Goal: Book appointment/travel/reservation

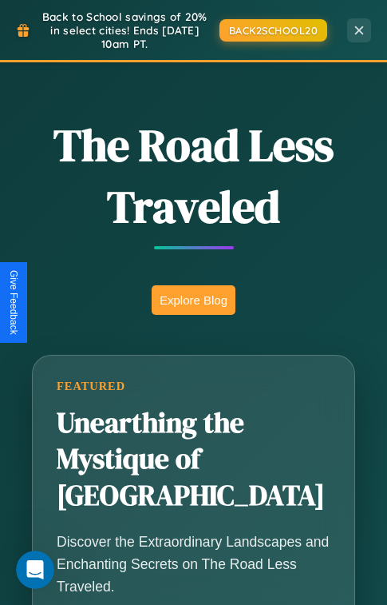
click at [193, 302] on button "Explore Blog" at bounding box center [194, 300] width 84 height 30
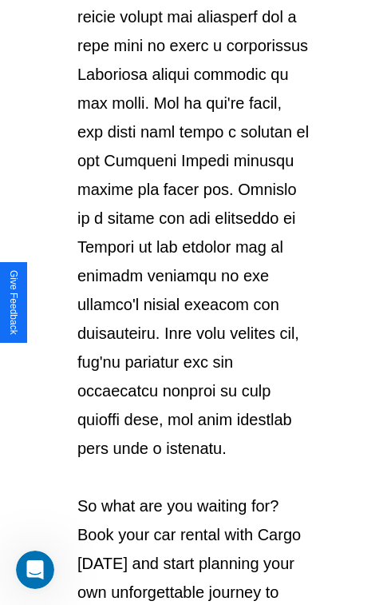
scroll to position [2762, 0]
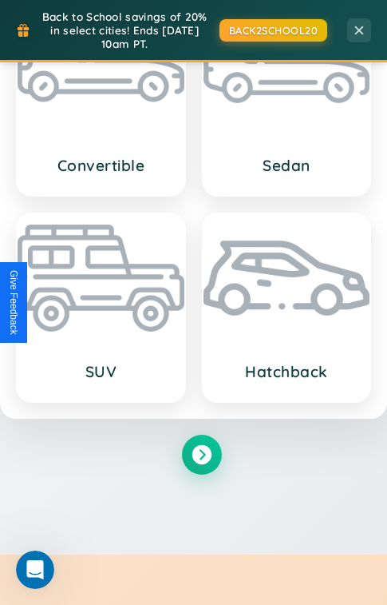
scroll to position [1583, 0]
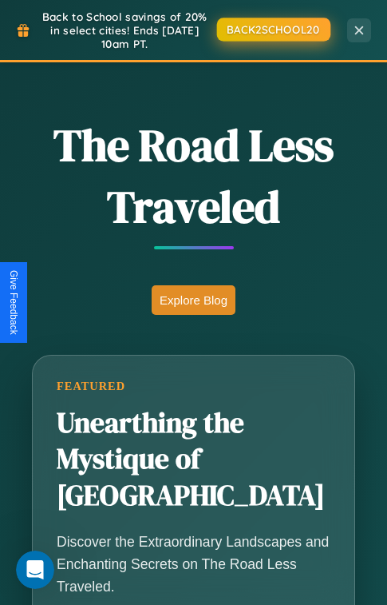
click at [272, 29] on button "BACK2SCHOOL20" at bounding box center [272, 29] width 113 height 23
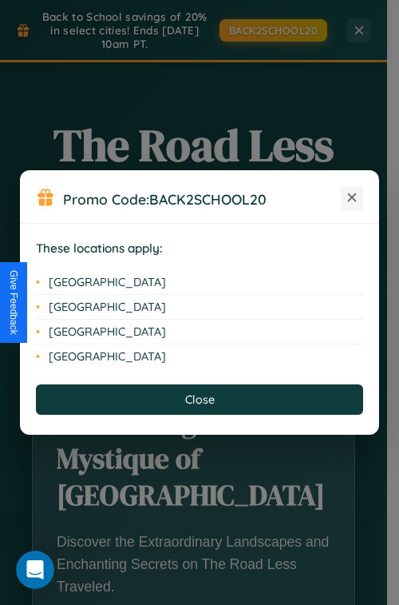
click at [352, 198] on icon at bounding box center [352, 197] width 9 height 9
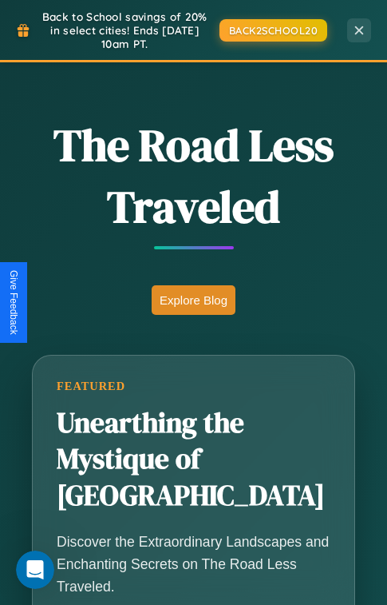
scroll to position [3452, 0]
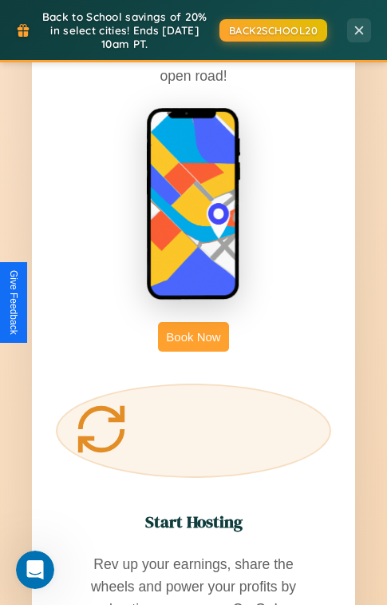
click at [193, 322] on button "Book Now" at bounding box center [193, 337] width 70 height 30
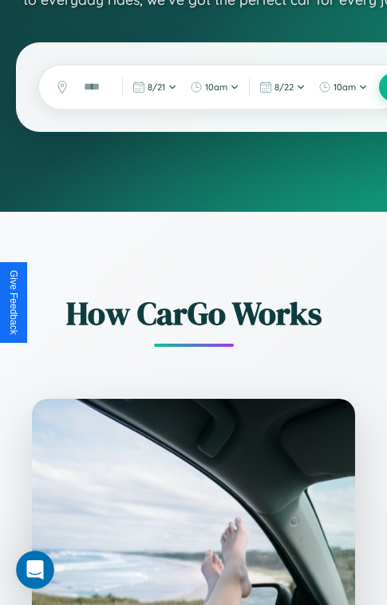
scroll to position [26, 0]
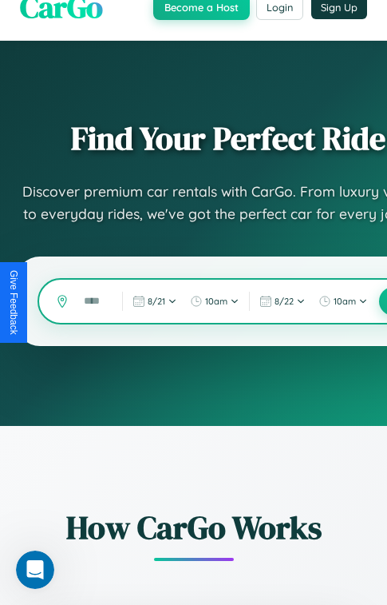
click at [93, 302] on input "text" at bounding box center [93, 301] width 35 height 27
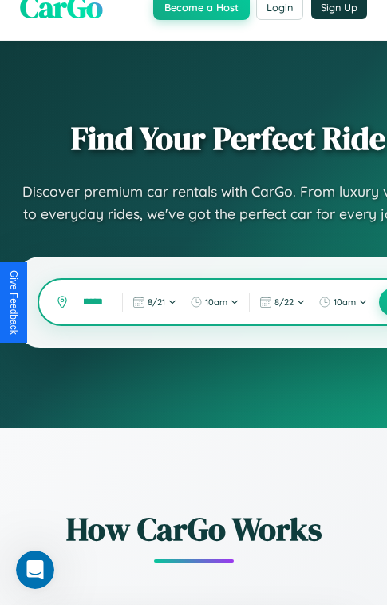
scroll to position [0, 31]
type input "*********"
click at [383, 302] on button at bounding box center [394, 302] width 30 height 30
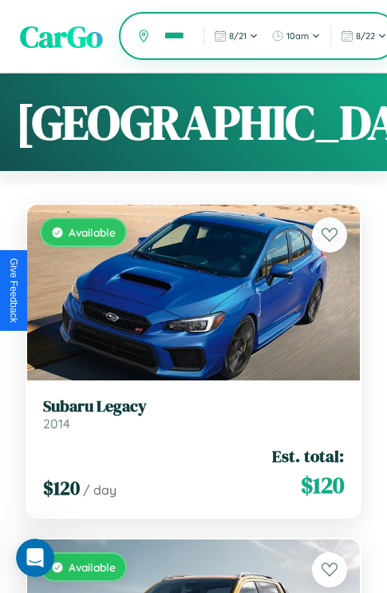
scroll to position [0, 31]
type input "*********"
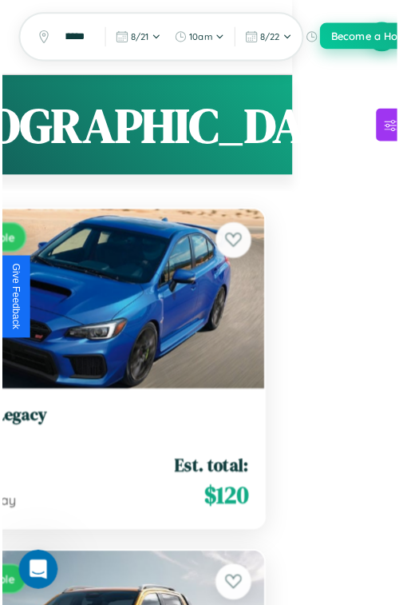
scroll to position [0, 0]
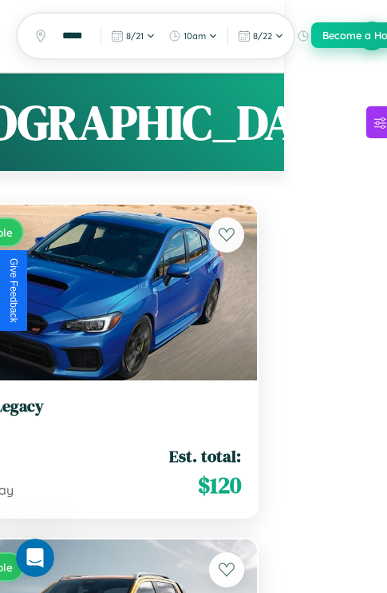
click at [372, 36] on button "Become a Host" at bounding box center [360, 35] width 97 height 26
